Goal: Check status: Check status

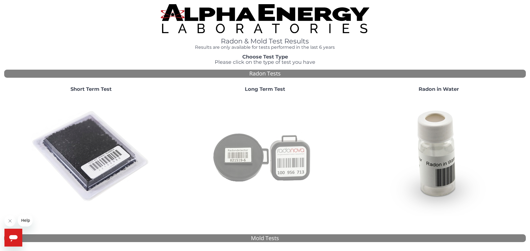
scroll to position [156, 0]
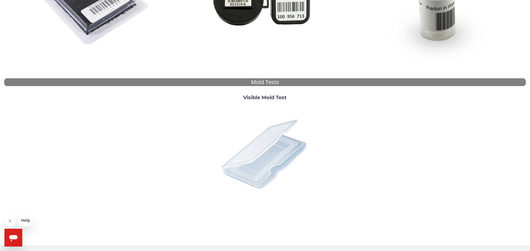
click at [276, 156] on img at bounding box center [264, 153] width 97 height 97
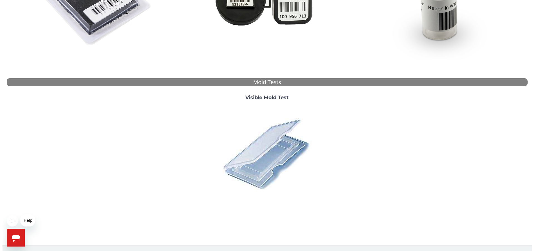
scroll to position [0, 0]
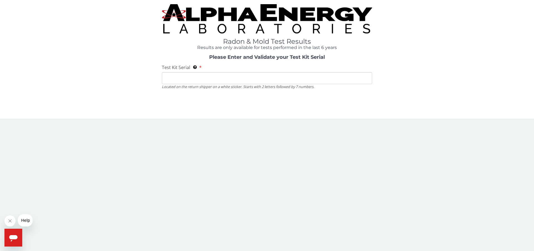
click at [252, 75] on input "Test Kit Serial Located on the return shipper on a white sticker. Starts with 2…" at bounding box center [267, 78] width 210 height 12
paste input "ML203542"
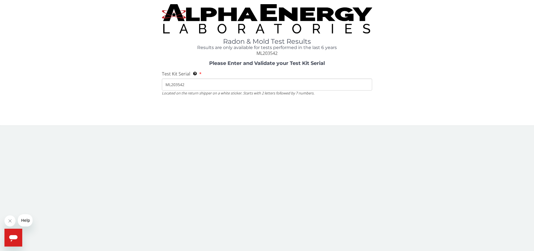
click at [246, 83] on input "ML203542" at bounding box center [267, 84] width 210 height 12
drag, startPoint x: 173, startPoint y: 84, endPoint x: 181, endPoint y: 84, distance: 7.2
click at [181, 84] on input "ML203542" at bounding box center [267, 84] width 210 height 12
click at [187, 85] on input "ML203542" at bounding box center [267, 84] width 210 height 12
drag, startPoint x: 171, startPoint y: 85, endPoint x: 198, endPoint y: 84, distance: 27.0
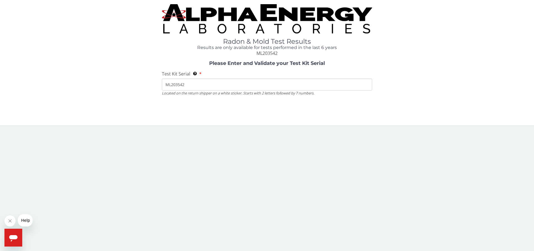
click at [198, 84] on input "ML203542" at bounding box center [267, 84] width 210 height 12
paste input "203542"
click at [190, 85] on input "ML0203542" at bounding box center [267, 84] width 210 height 12
type input "ML0203542"
